Goal: Task Accomplishment & Management: Manage account settings

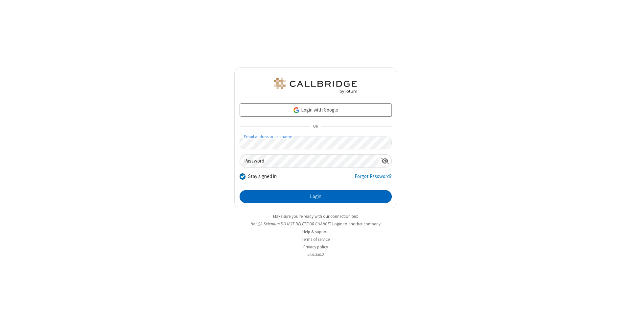
click at [315, 196] on button "Login" at bounding box center [316, 196] width 152 height 13
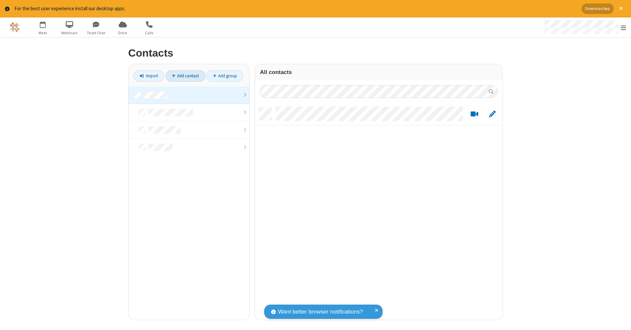
click at [189, 95] on link at bounding box center [188, 94] width 121 height 17
click at [185, 76] on link "Add contact" at bounding box center [186, 75] width 40 height 11
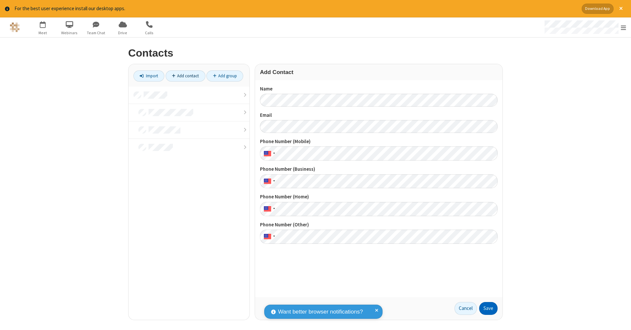
click at [488, 308] on button "Save" at bounding box center [488, 308] width 18 height 13
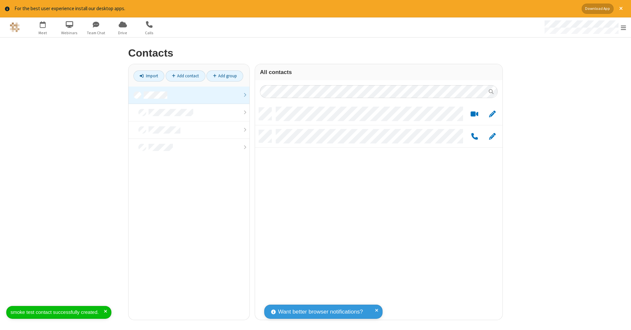
scroll to position [212, 242]
